Goal: Information Seeking & Learning: Find specific fact

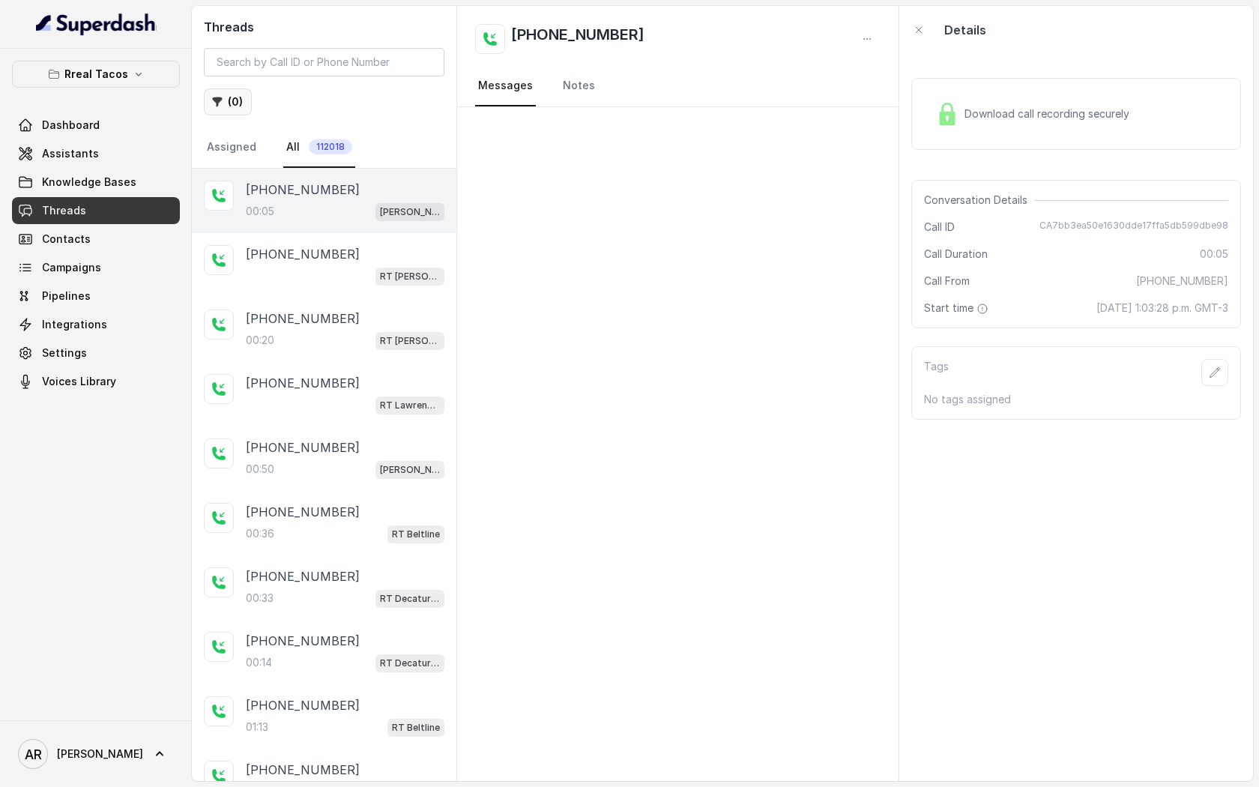
click at [224, 109] on button "( 0 )" at bounding box center [228, 101] width 48 height 27
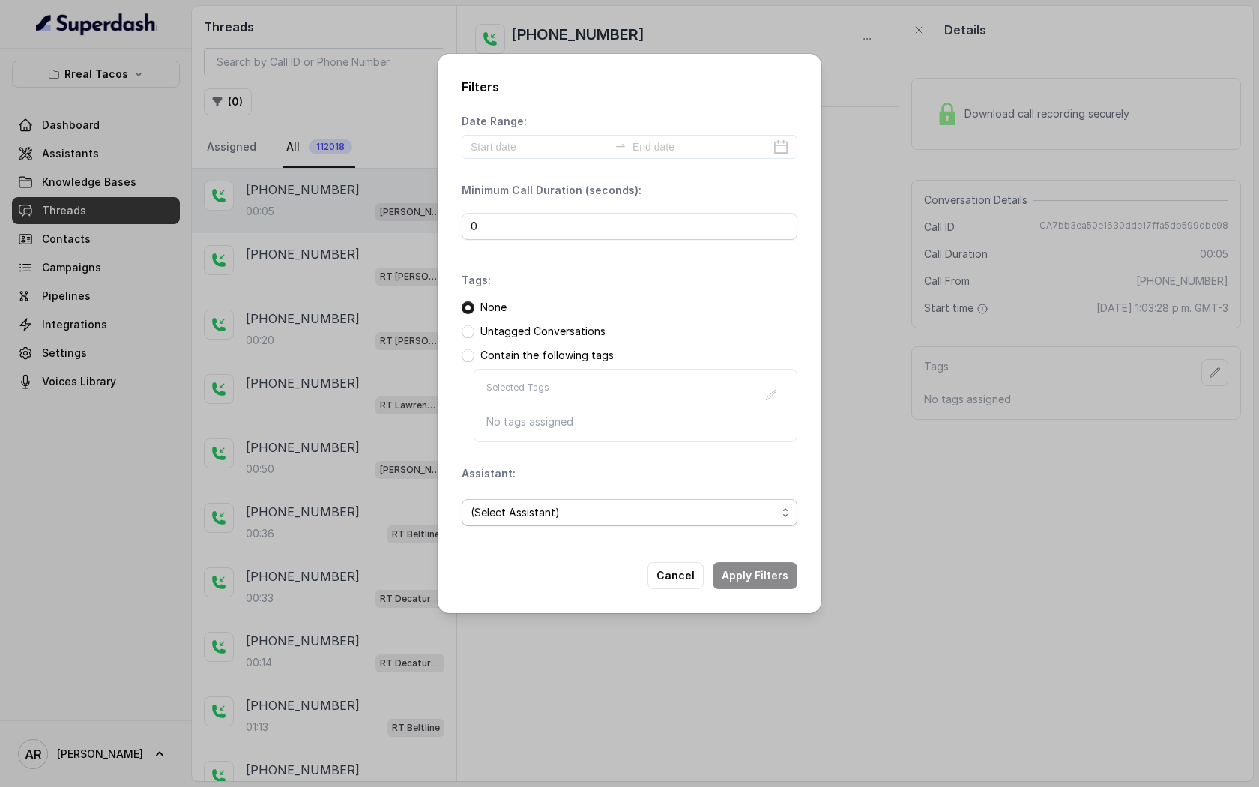
click at [531, 517] on span "(Select Assistant)" at bounding box center [624, 513] width 306 height 18
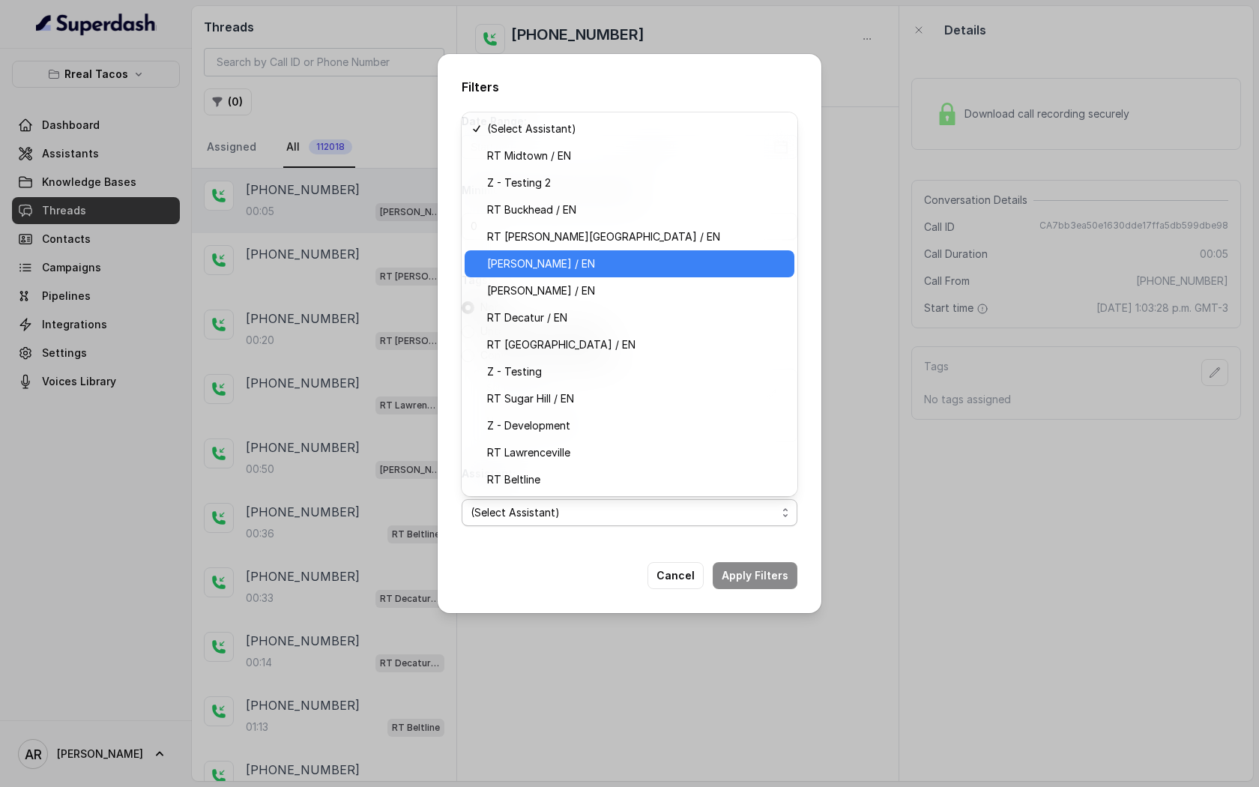
click at [555, 262] on span "[PERSON_NAME] / EN" at bounding box center [636, 264] width 298 height 18
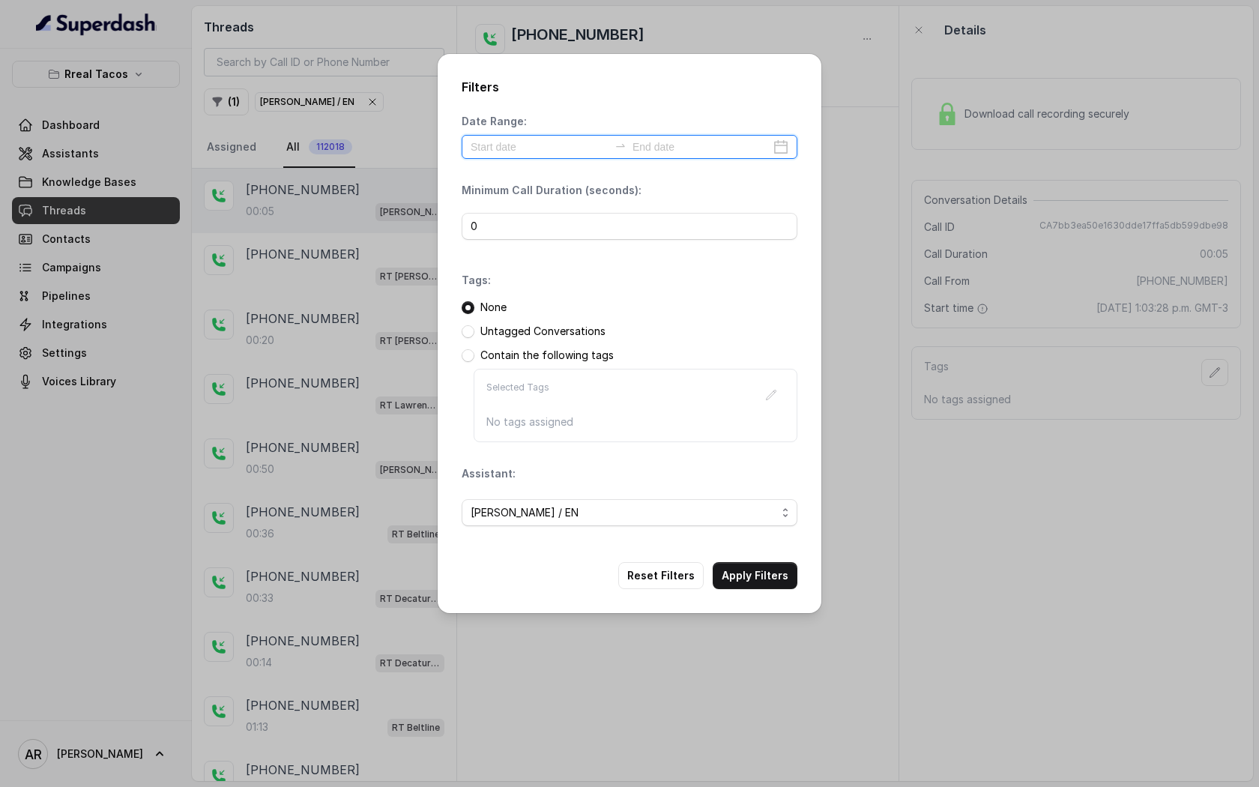
click at [539, 142] on input at bounding box center [540, 147] width 138 height 16
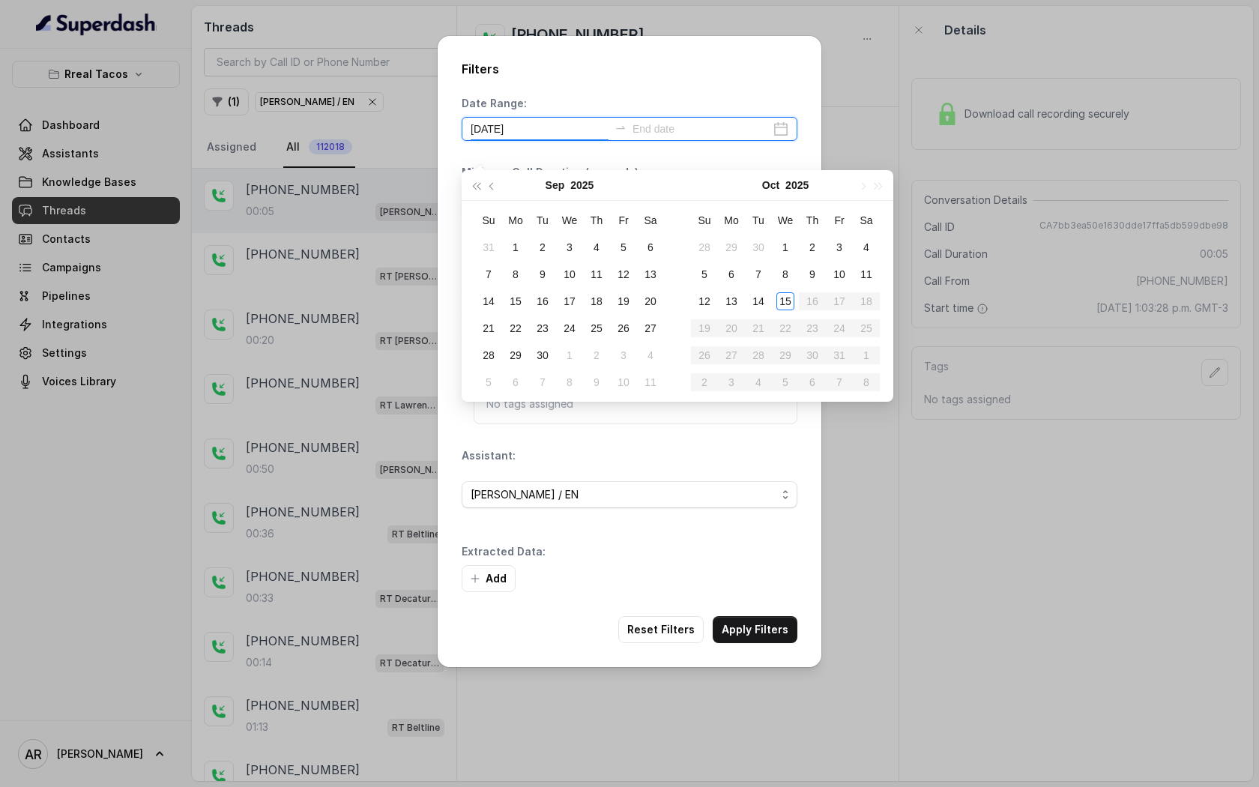
type input "2025-09-20"
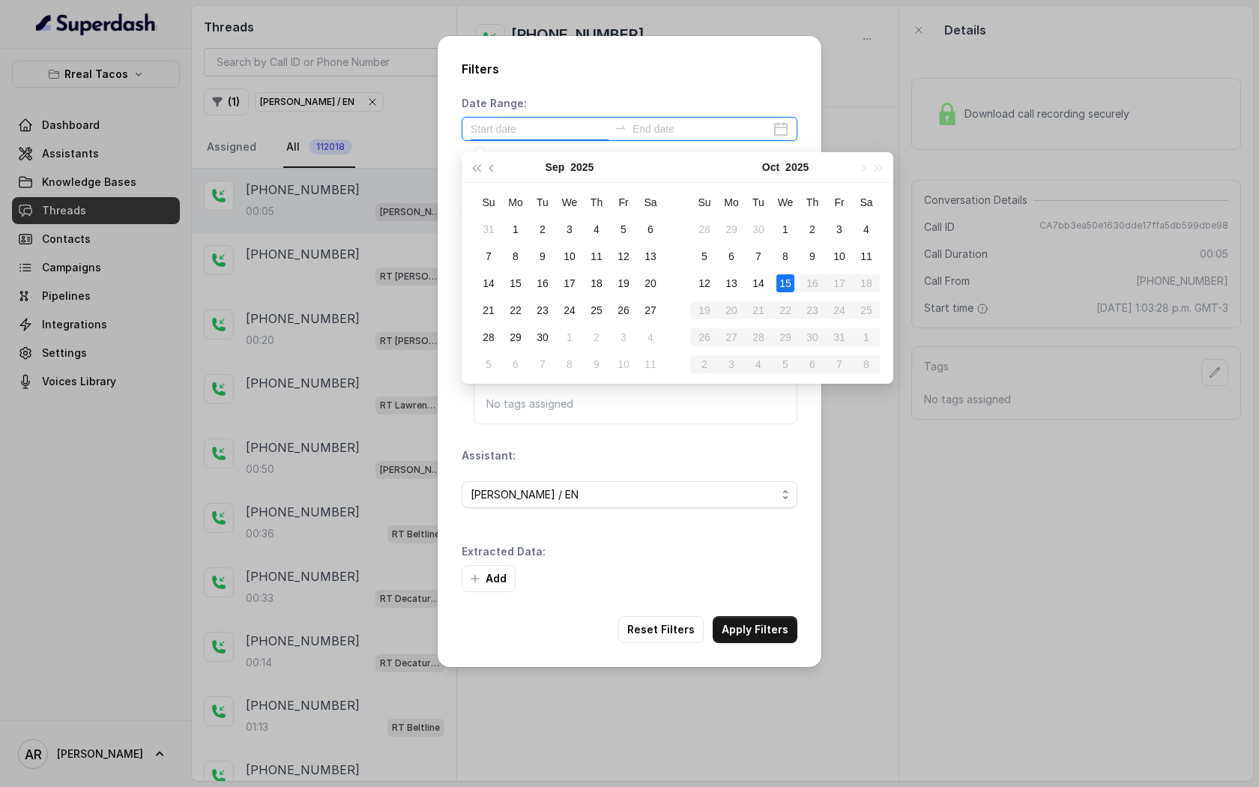
type input "2025-10-15"
click at [778, 292] on td "15" at bounding box center [785, 283] width 27 height 27
type input "2025-10-15"
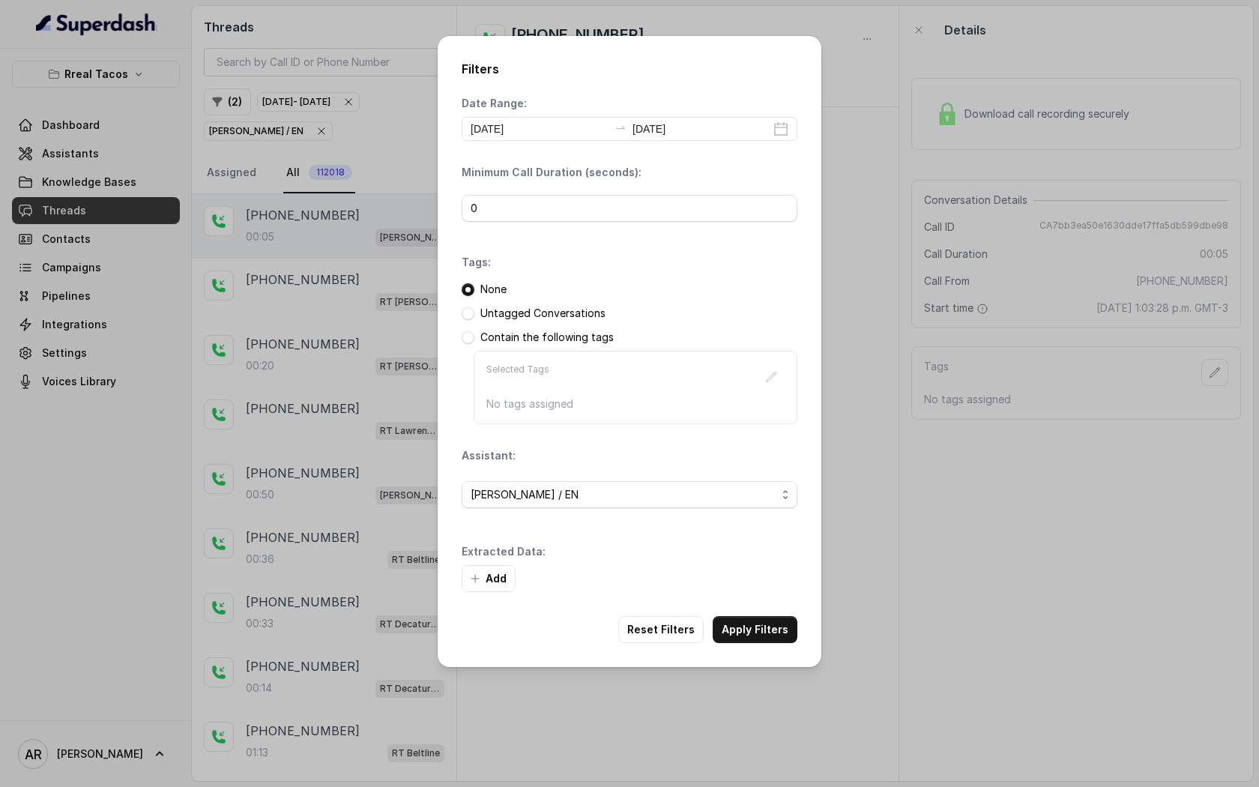
click at [762, 615] on div "Filters Date Range: 2025-10-15 2025-10-15 Minimum Call Duration (seconds): 0 Ta…" at bounding box center [630, 351] width 384 height 631
click at [765, 633] on button "Apply Filters" at bounding box center [755, 629] width 85 height 27
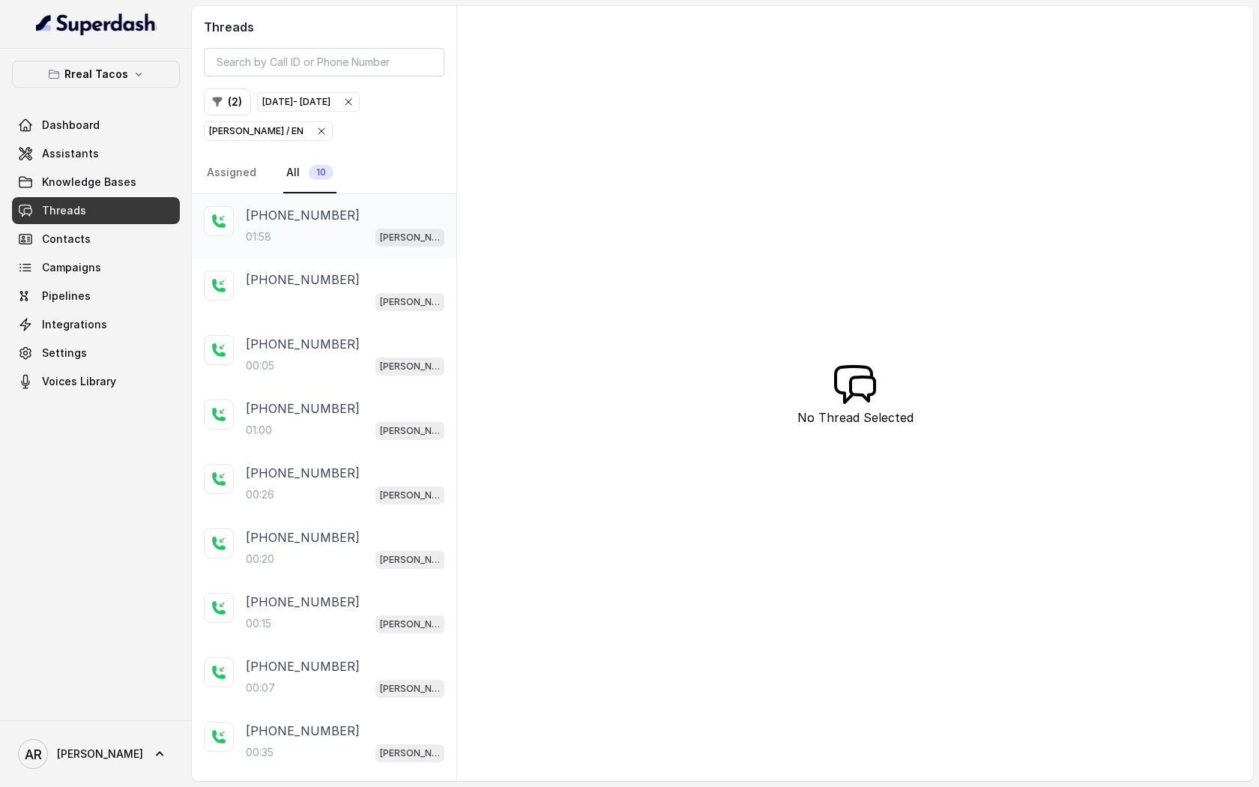
click at [378, 223] on div "+17708821077" at bounding box center [345, 215] width 199 height 18
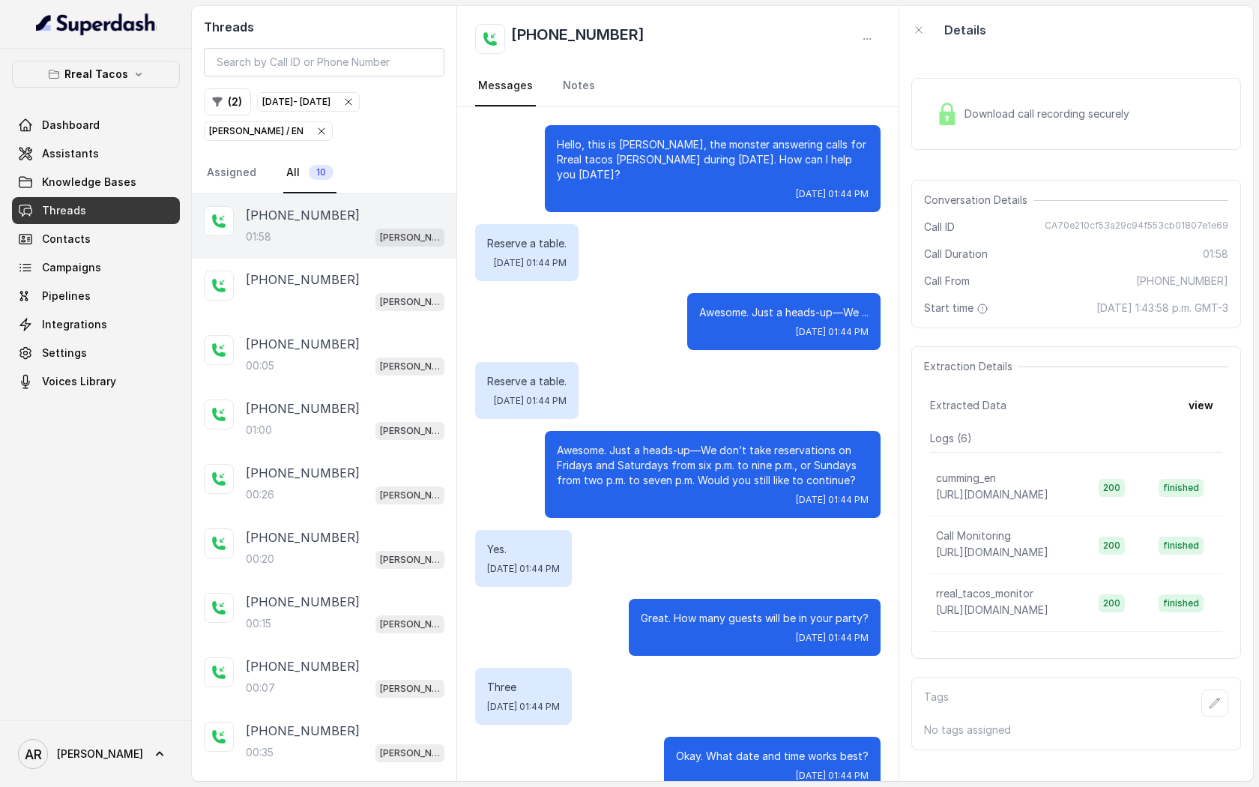
scroll to position [879, 0]
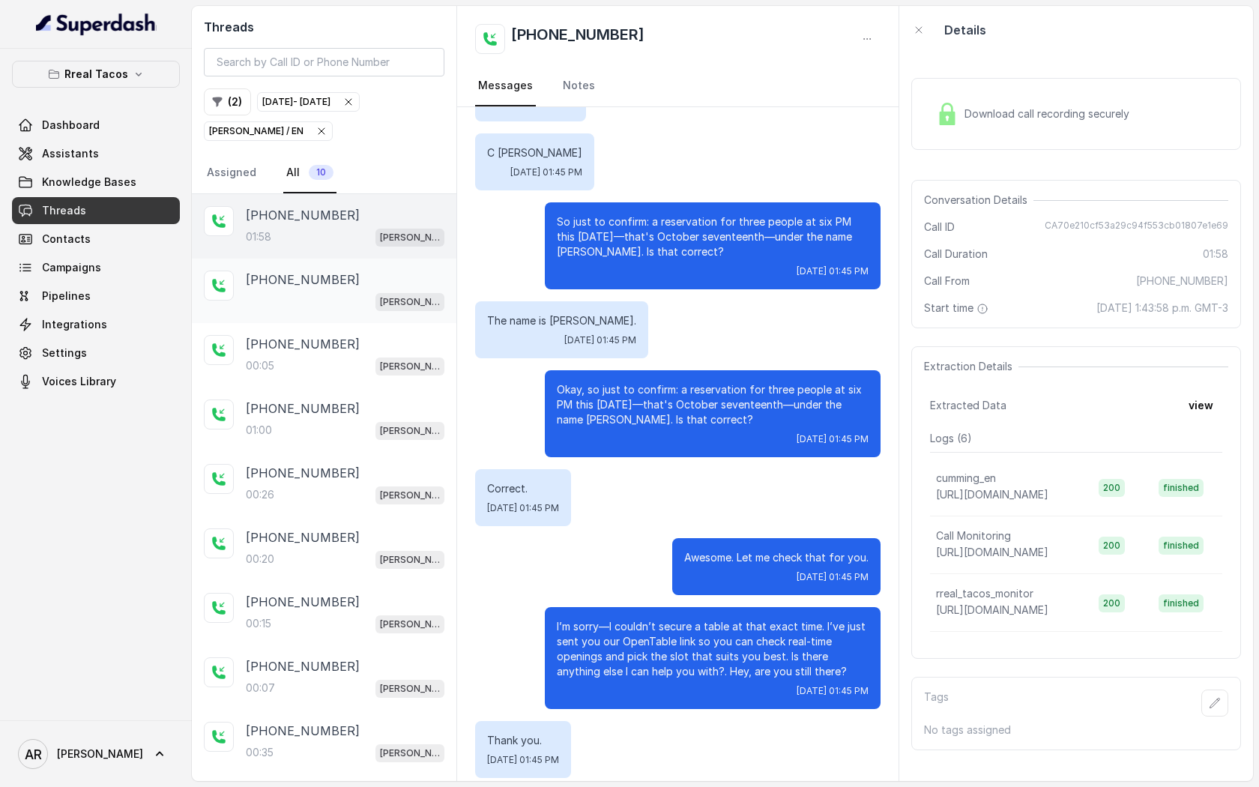
click at [385, 293] on span "[PERSON_NAME] / EN" at bounding box center [410, 302] width 69 height 18
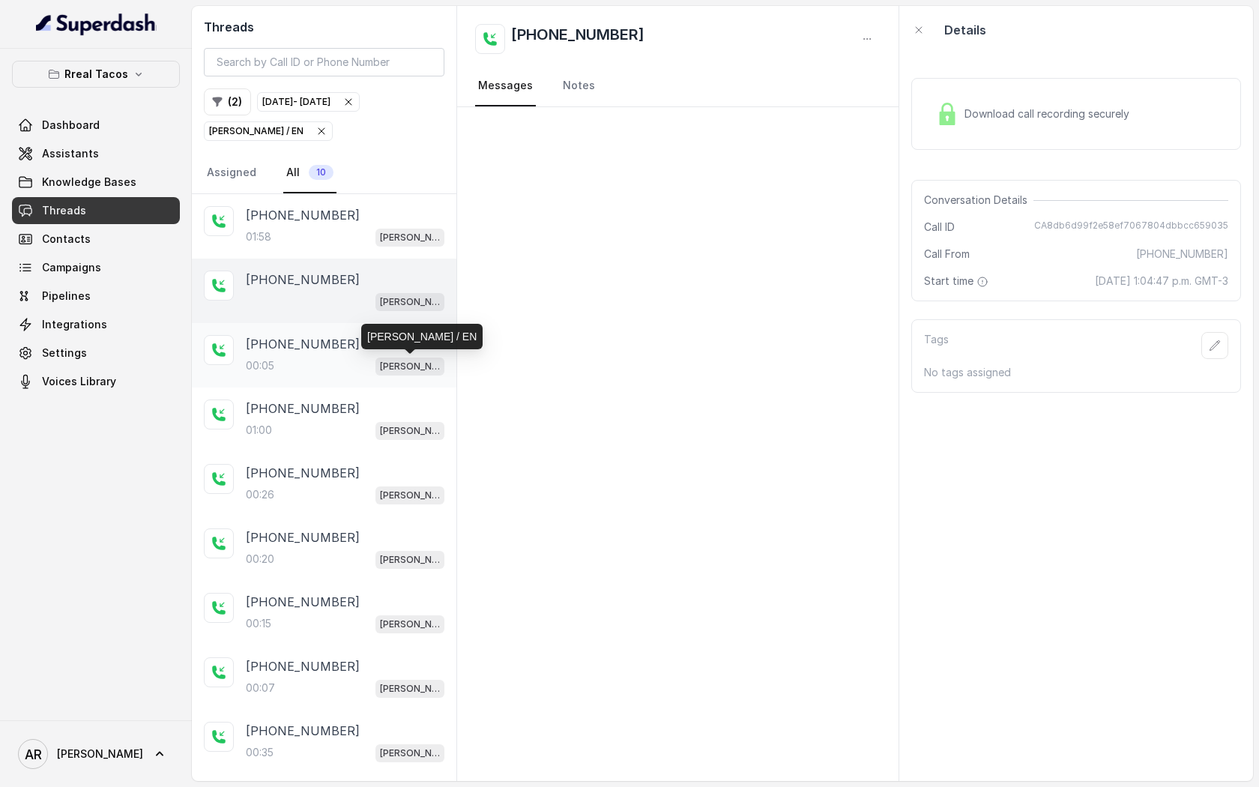
click at [388, 367] on p "[PERSON_NAME] / EN" at bounding box center [410, 366] width 60 height 15
click at [378, 315] on div "+16785231552 RT Cumming / EN" at bounding box center [324, 291] width 265 height 64
click at [379, 205] on div "+17708821077 01:58 RT Cumming / EN" at bounding box center [324, 226] width 265 height 64
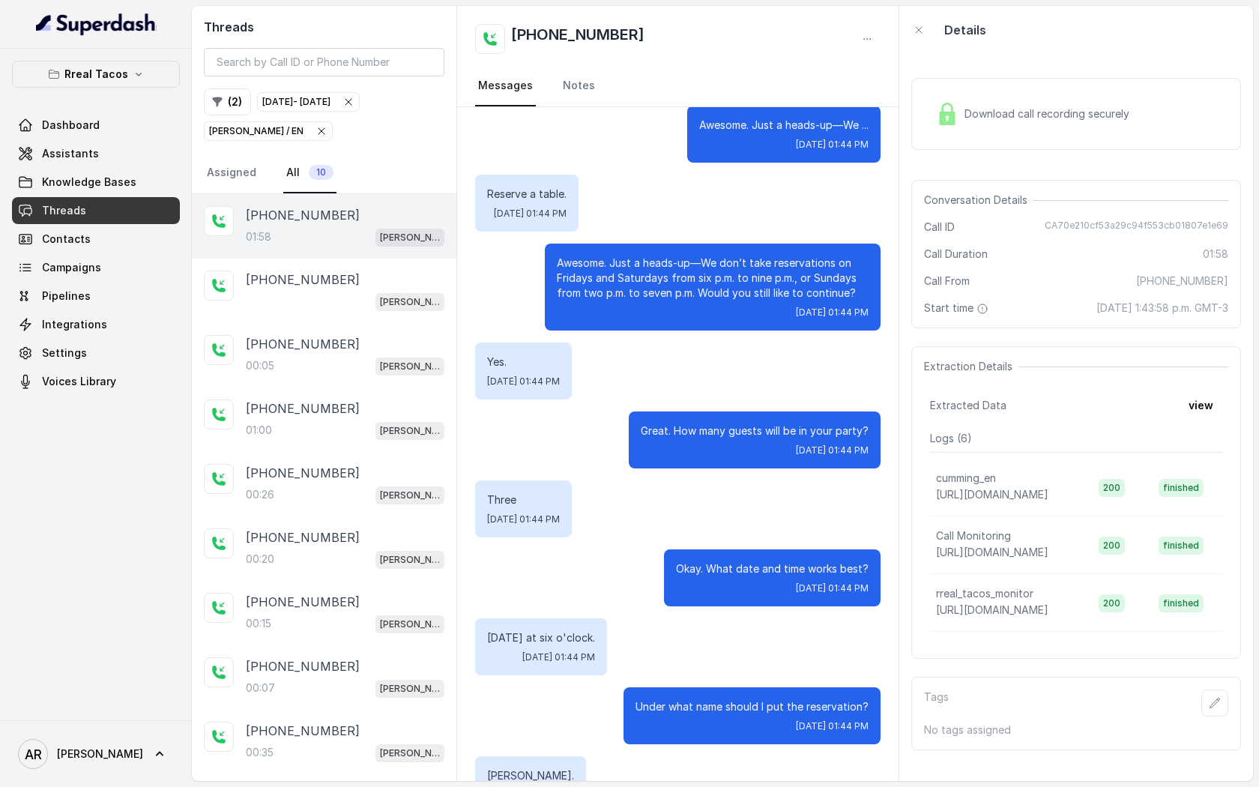
scroll to position [879, 0]
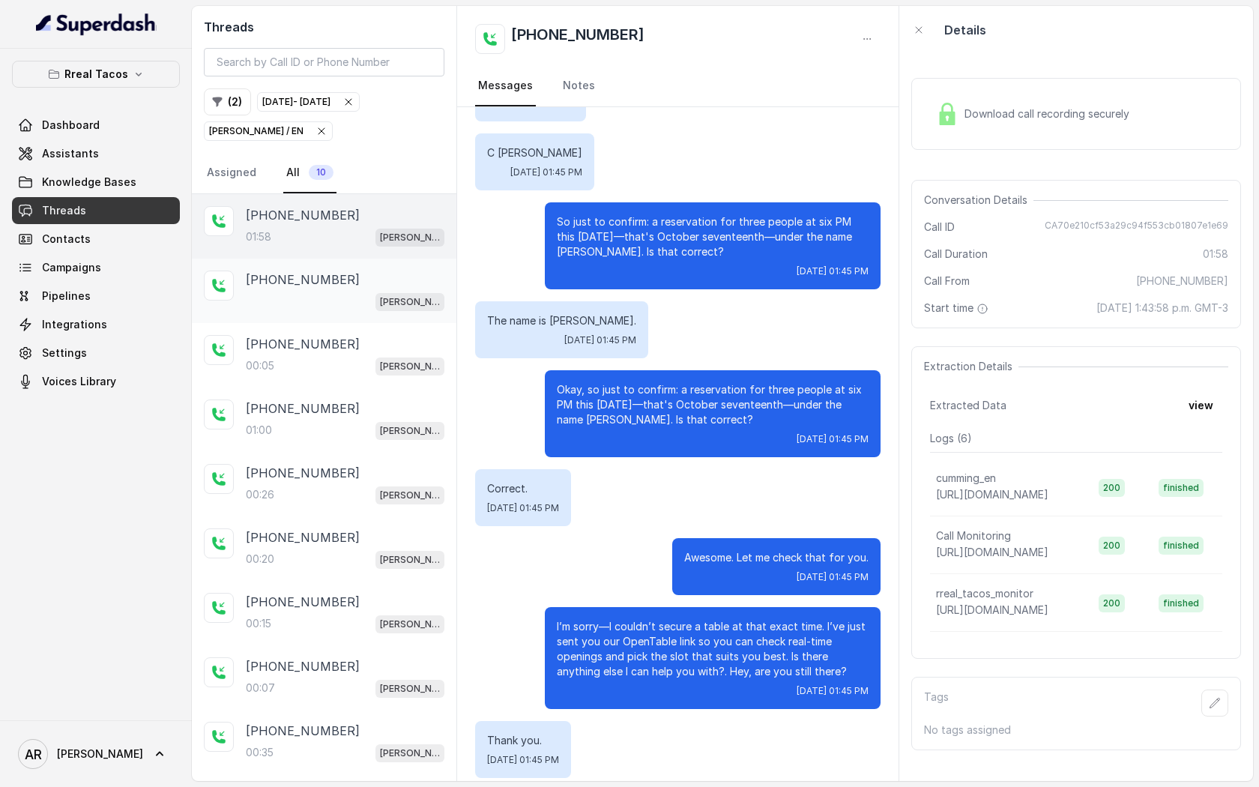
click at [361, 290] on div "+16785231552 RT Cumming / EN" at bounding box center [345, 291] width 199 height 40
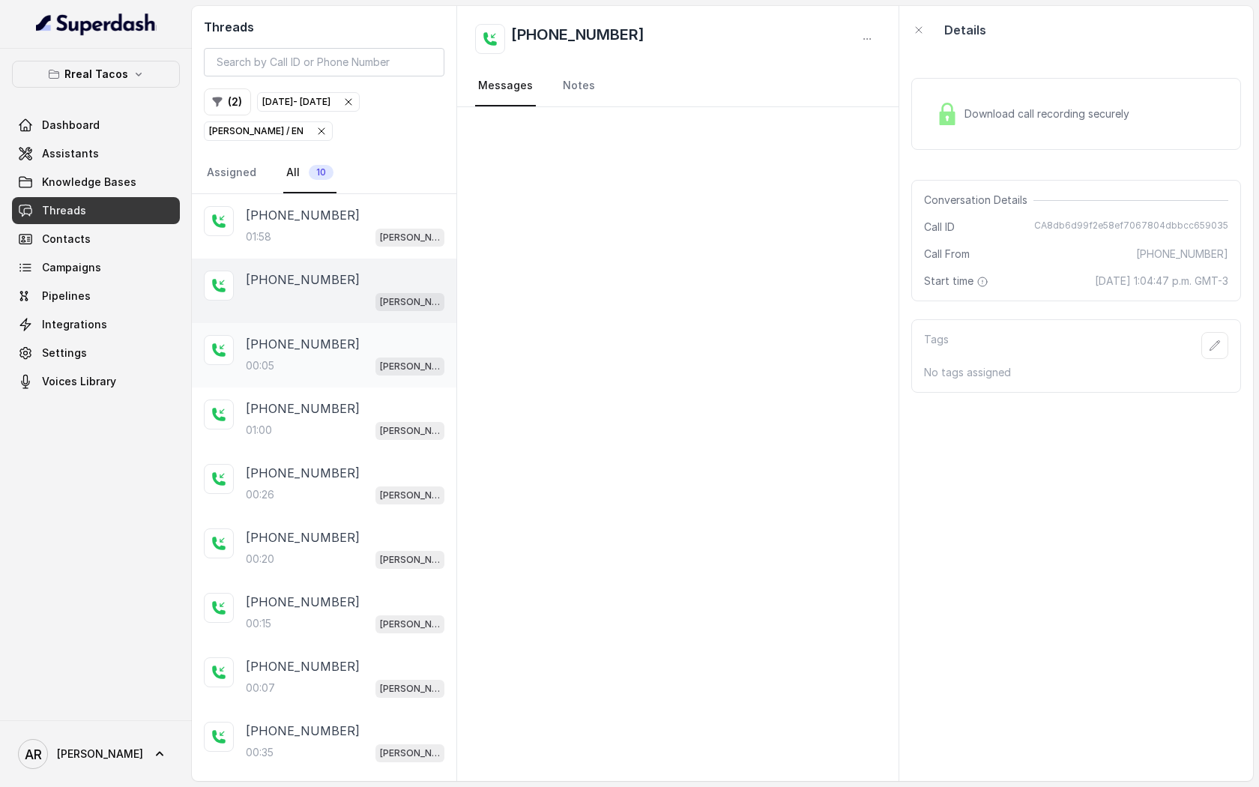
click at [362, 366] on div "00:05 RT Cumming / EN" at bounding box center [345, 365] width 199 height 19
click at [388, 293] on span "[PERSON_NAME] / EN" at bounding box center [410, 302] width 69 height 18
drag, startPoint x: 628, startPoint y: 33, endPoint x: 511, endPoint y: 26, distance: 117.1
click at [511, 26] on div "[PHONE_NUMBER]" at bounding box center [678, 39] width 406 height 30
copy h2 "[PHONE_NUMBER]"
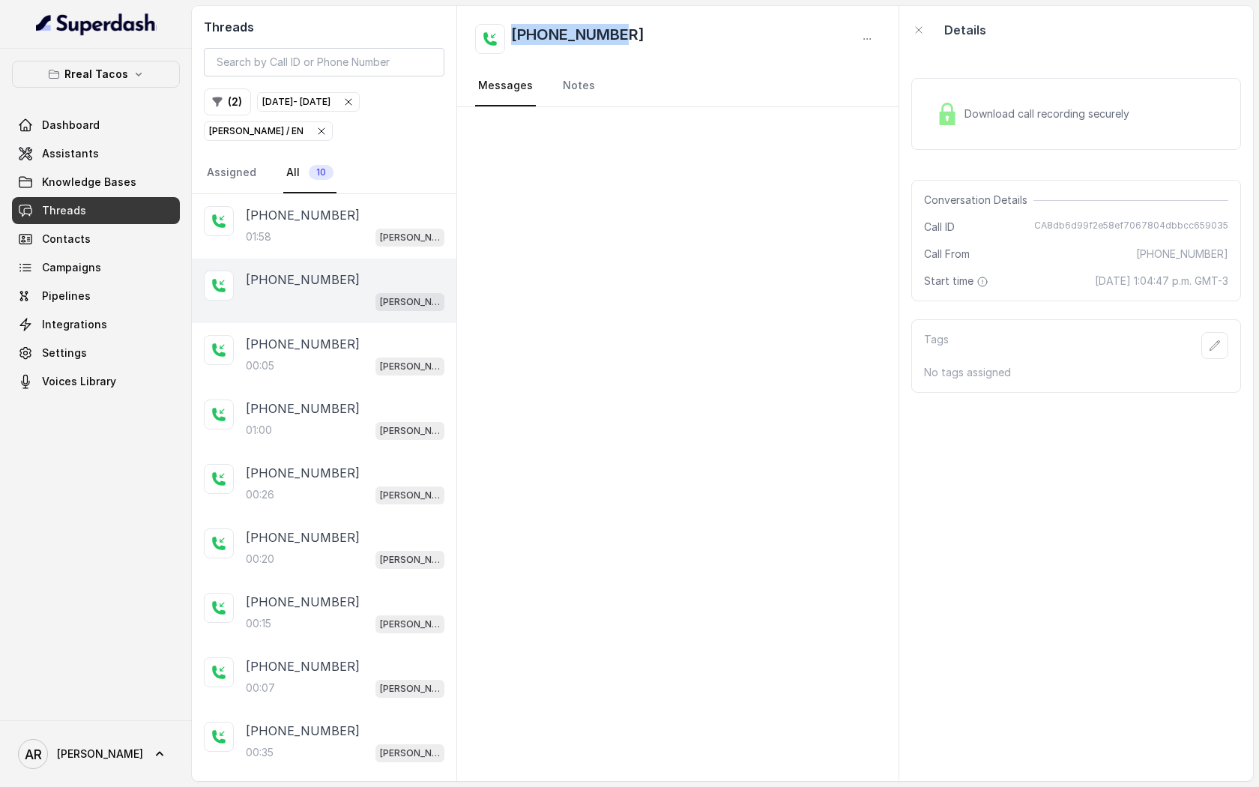
click at [293, 133] on div "[PERSON_NAME] / EN" at bounding box center [268, 131] width 118 height 15
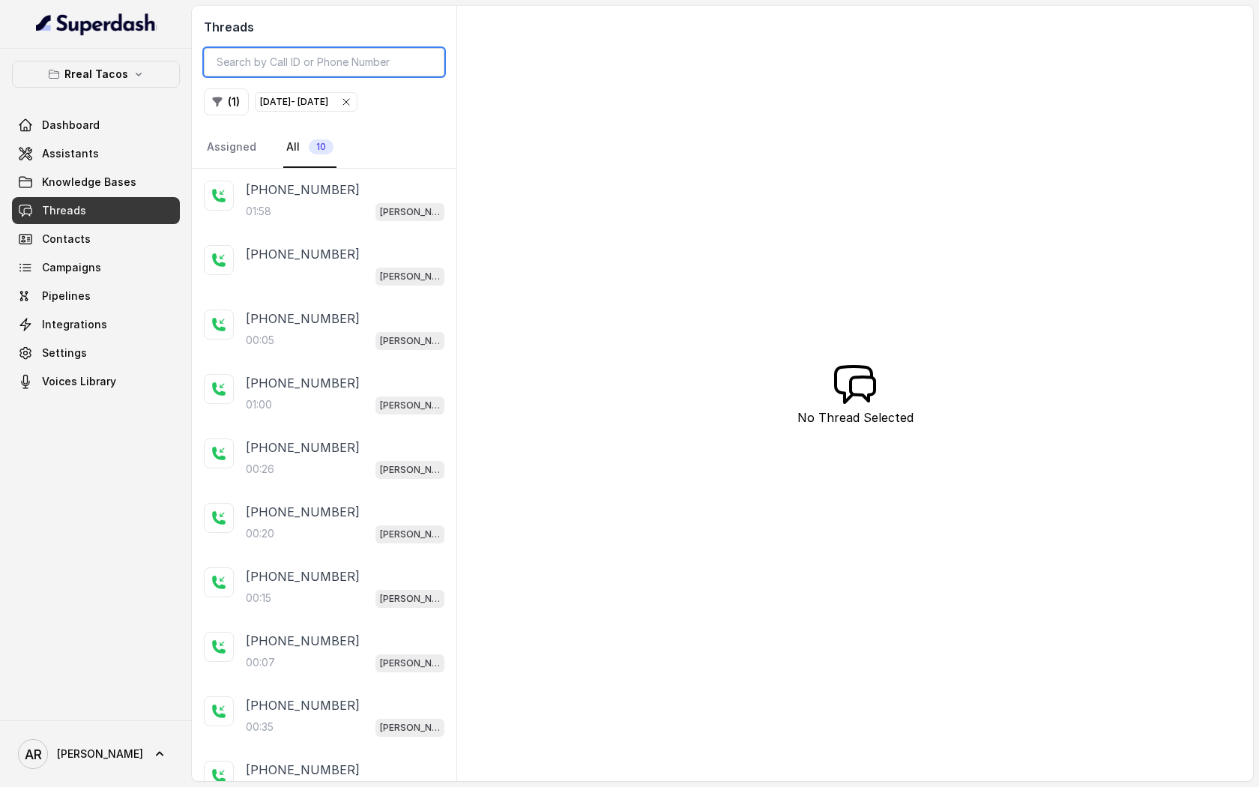
click at [322, 66] on input "search" at bounding box center [324, 62] width 241 height 28
paste input "[PHONE_NUMBER]"
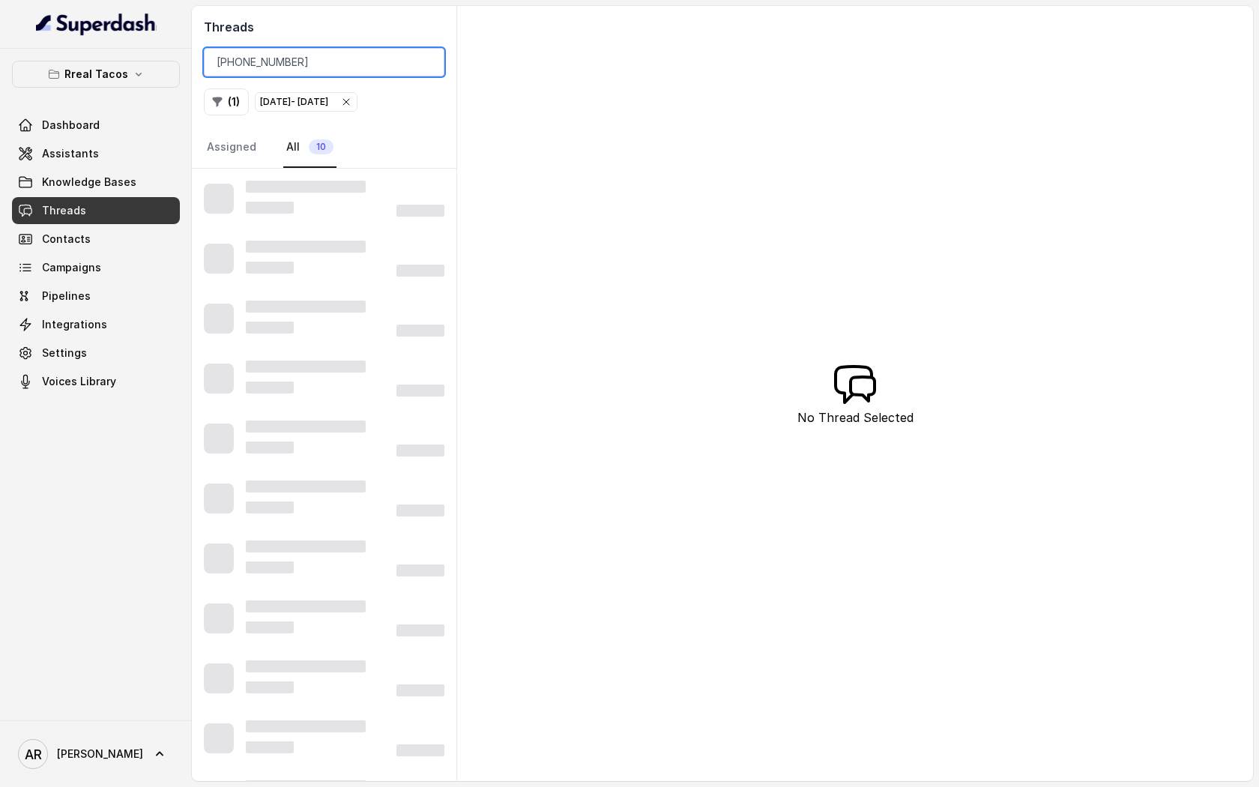
type input "[PHONE_NUMBER]"
